Goal: Task Accomplishment & Management: Use online tool/utility

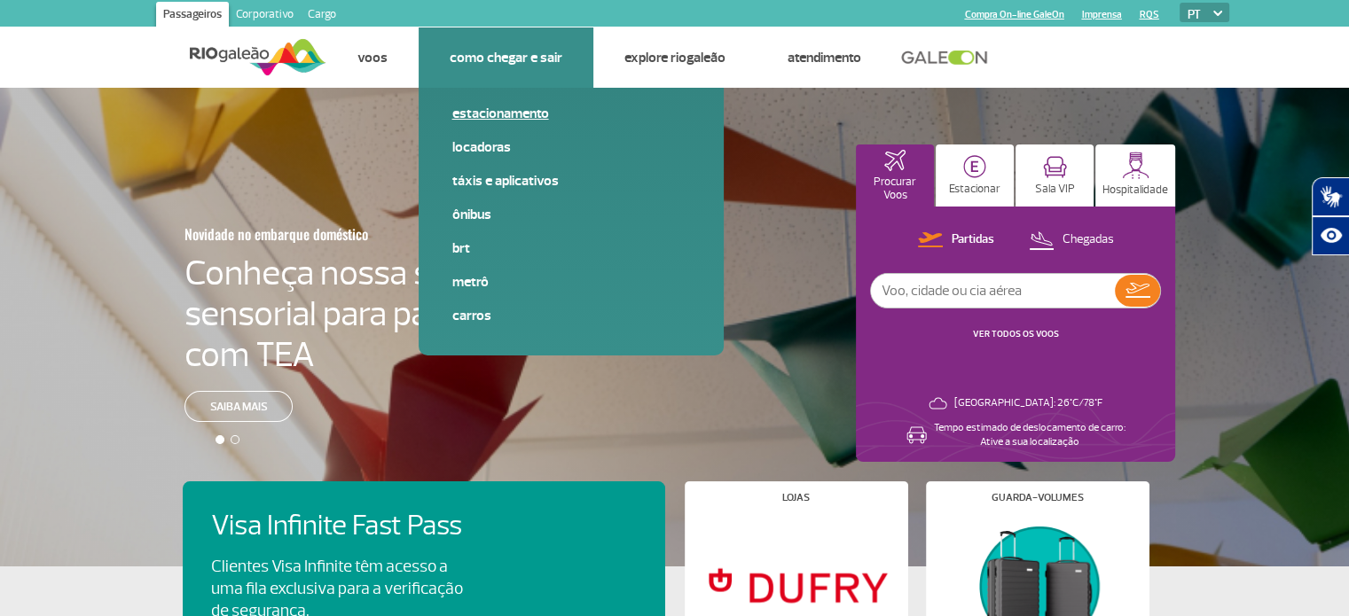
click at [475, 106] on link "Estacionamento" at bounding box center [571, 114] width 238 height 20
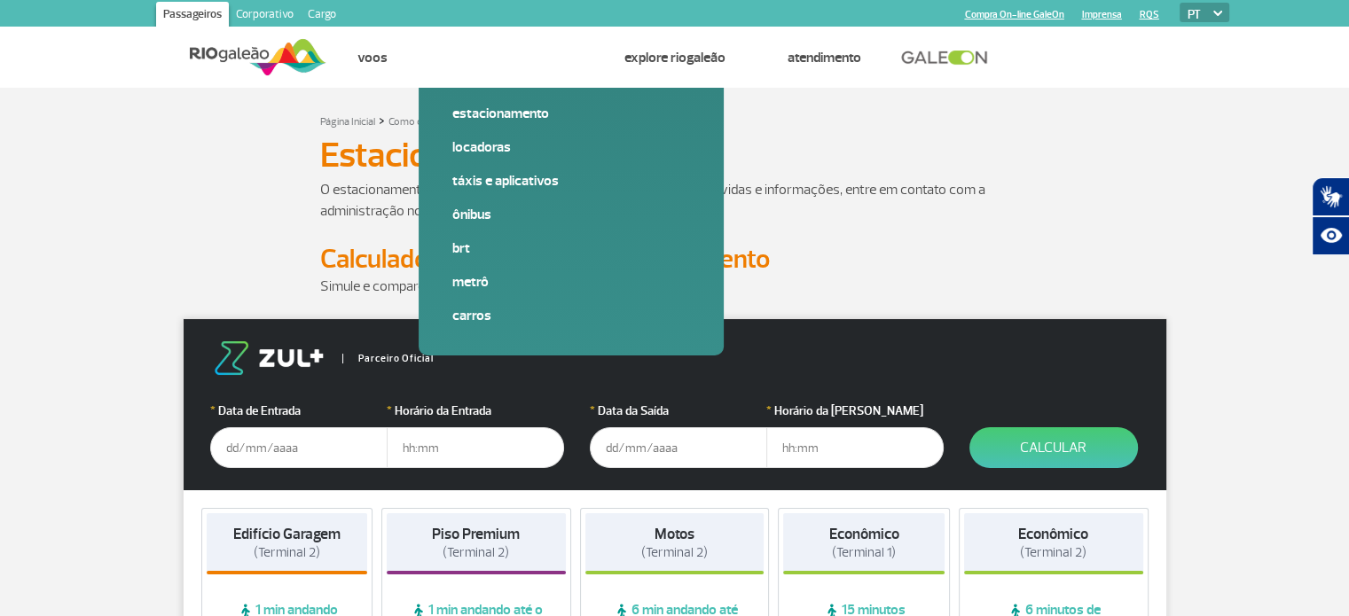
click at [259, 444] on input "text" at bounding box center [298, 447] width 177 height 41
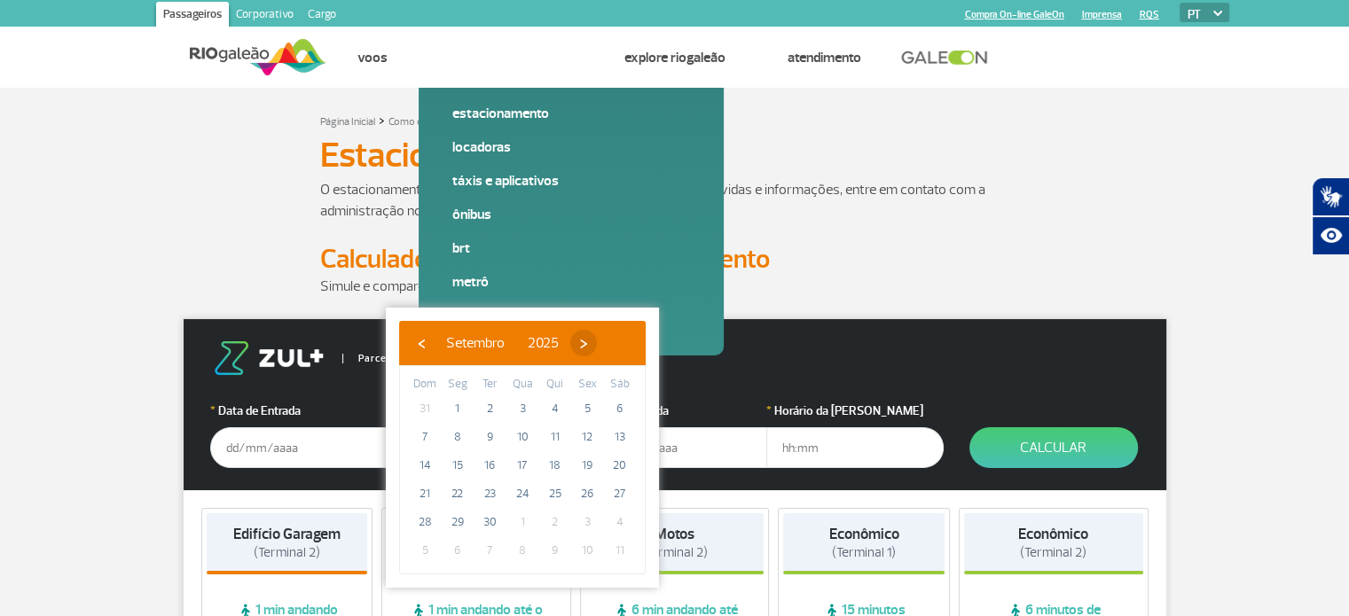
click at [597, 341] on span "›" at bounding box center [583, 343] width 27 height 27
click at [586, 341] on span "›" at bounding box center [572, 343] width 27 height 27
click at [599, 341] on span "›" at bounding box center [586, 343] width 27 height 27
click at [457, 471] on span "15" at bounding box center [457, 465] width 28 height 28
type input "[DATE]"
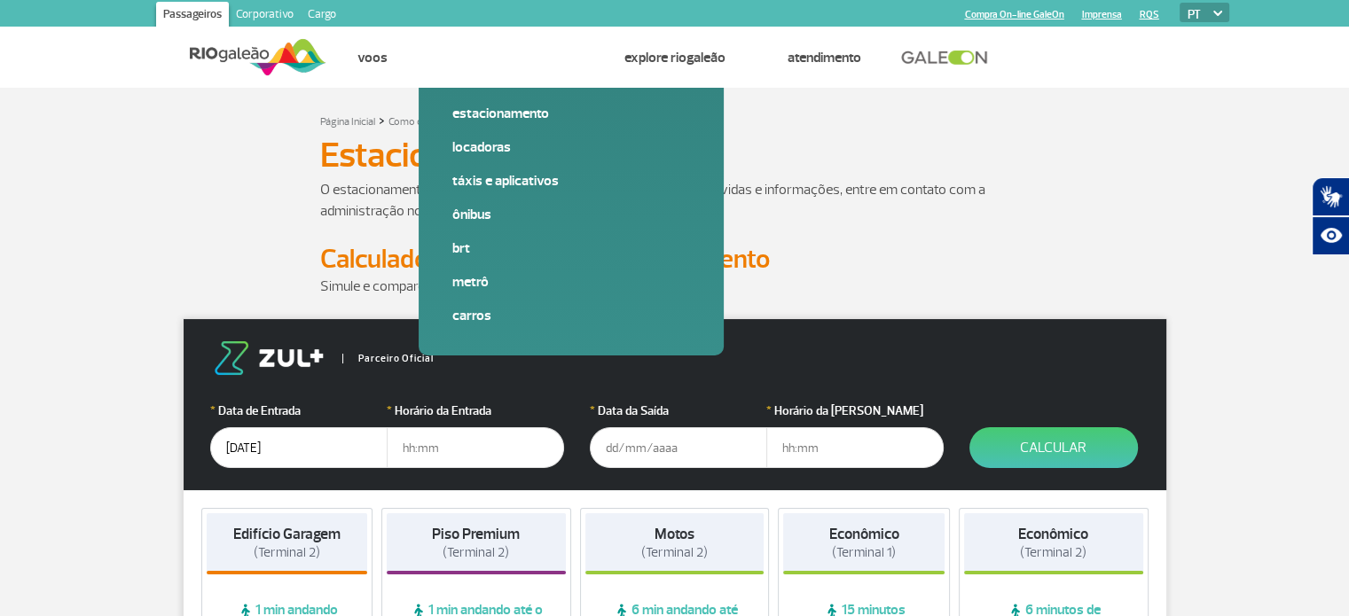
click at [462, 449] on input "text" at bounding box center [475, 447] width 177 height 41
type input "19:00"
click at [689, 456] on input "text" at bounding box center [678, 447] width 177 height 41
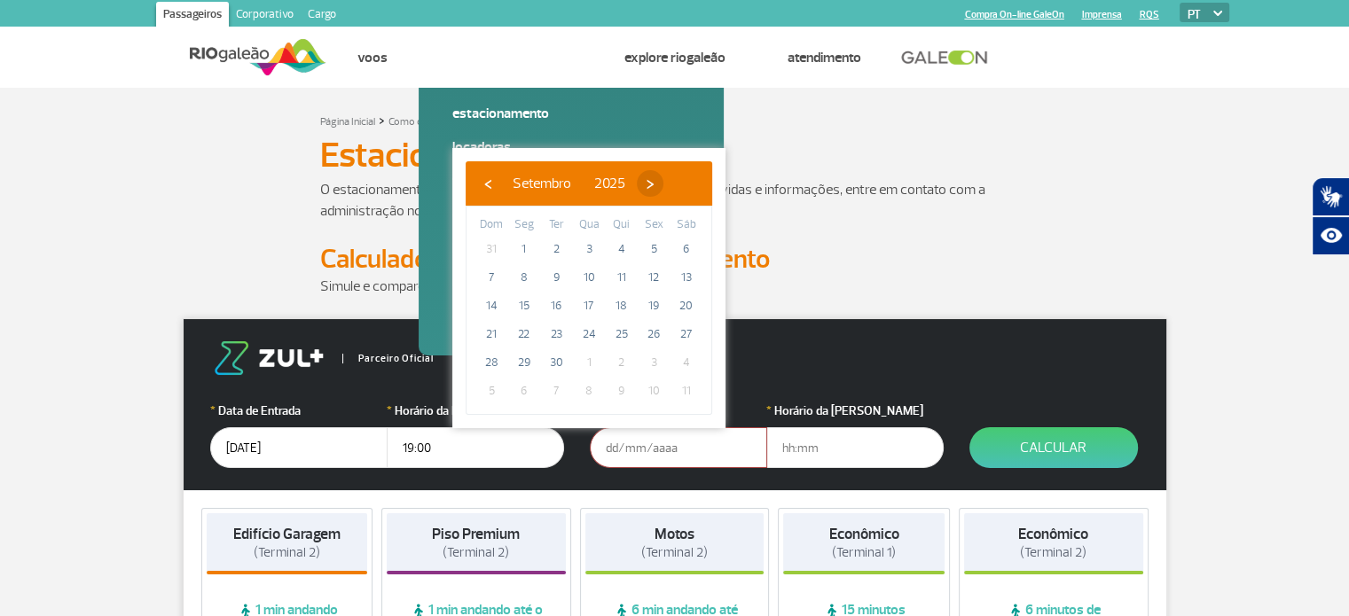
click at [663, 184] on span "›" at bounding box center [650, 183] width 27 height 27
click at [666, 184] on span "›" at bounding box center [652, 183] width 27 height 27
click at [553, 336] on span "23" at bounding box center [556, 334] width 28 height 28
type input "[DATE]"
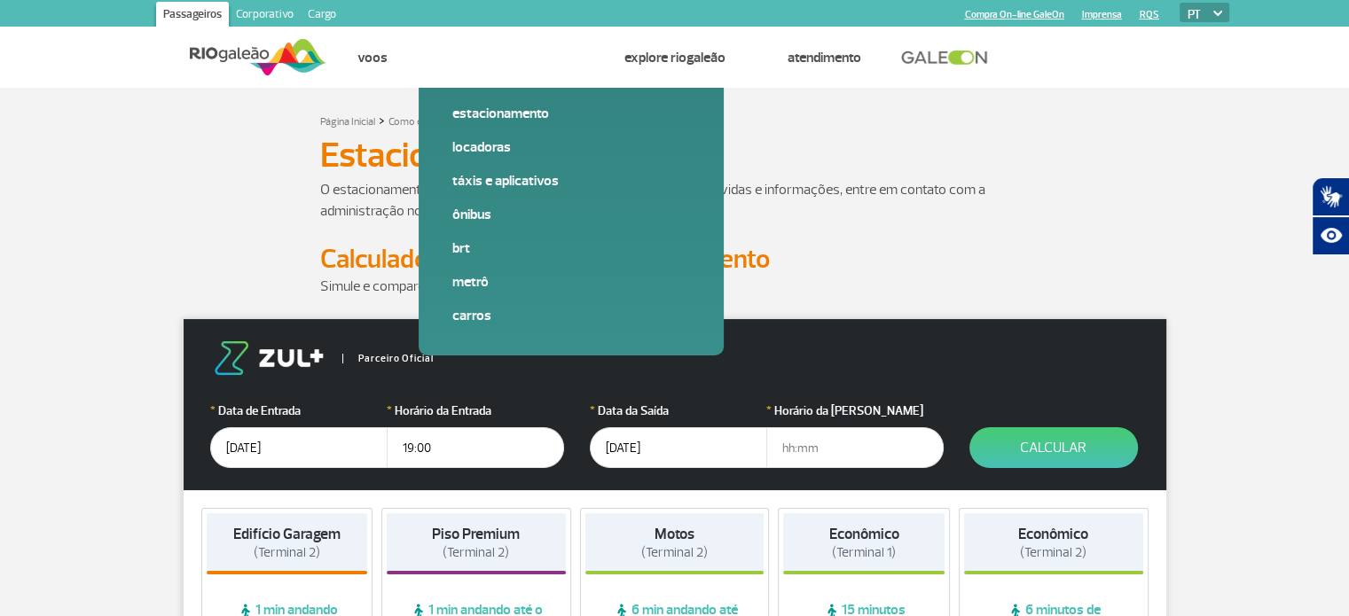
click at [831, 458] on input "text" at bounding box center [854, 447] width 177 height 41
click at [832, 453] on input "text" at bounding box center [854, 447] width 177 height 41
type input "19:00"
click at [1035, 455] on button "Calcular" at bounding box center [1053, 447] width 168 height 41
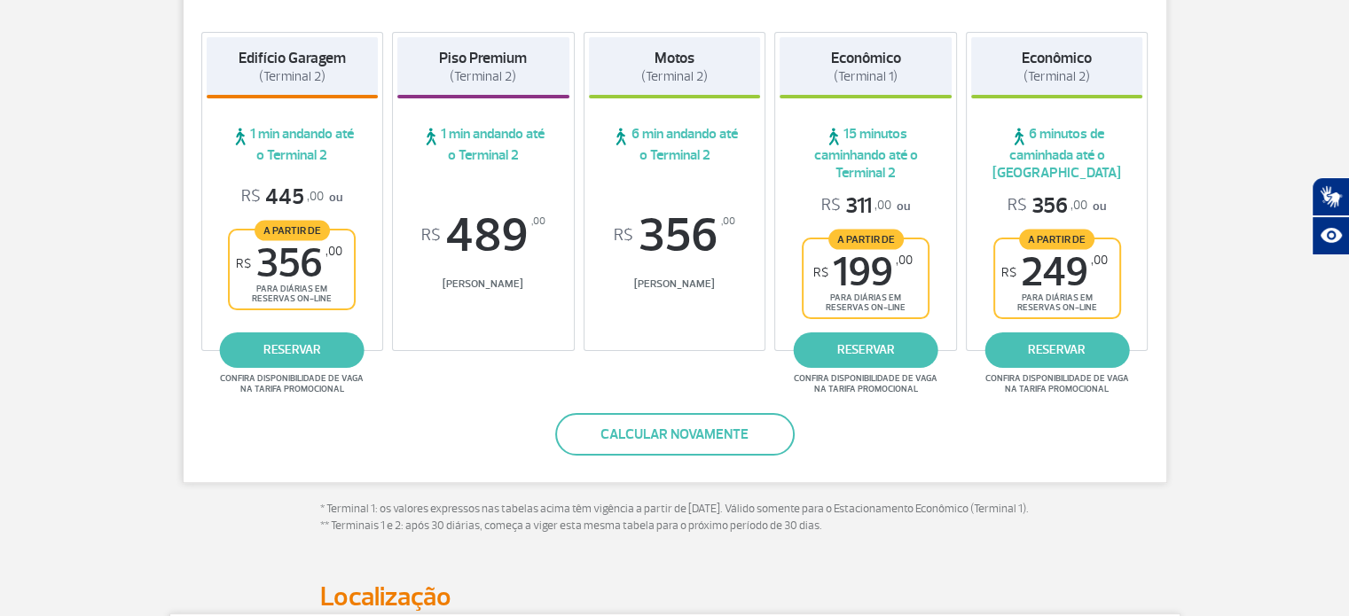
scroll to position [355, 0]
